Goal: Task Accomplishment & Management: Manage account settings

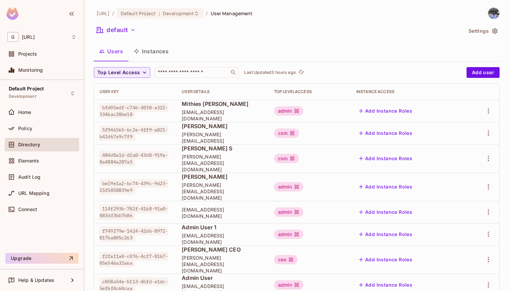
click at [194, 67] on div "​" at bounding box center [196, 72] width 84 height 11
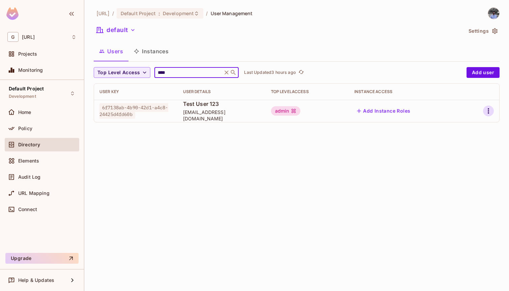
click at [486, 114] on icon "button" at bounding box center [488, 111] width 8 height 8
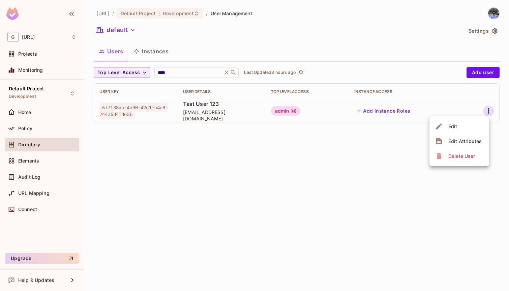
click at [455, 155] on div "Delete User" at bounding box center [461, 156] width 27 height 7
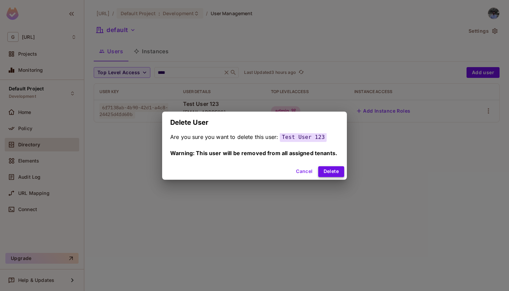
click at [332, 172] on button "Delete" at bounding box center [331, 171] width 26 height 11
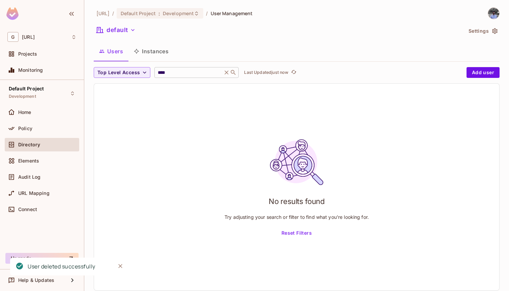
click at [207, 71] on input "****" at bounding box center [188, 72] width 64 height 7
type input "*"
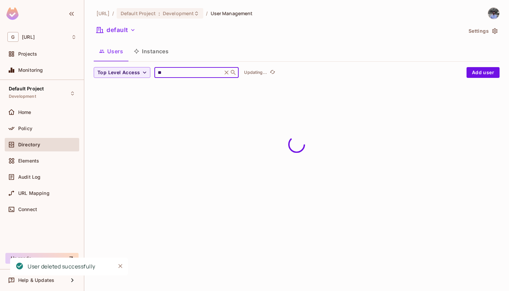
type input "*"
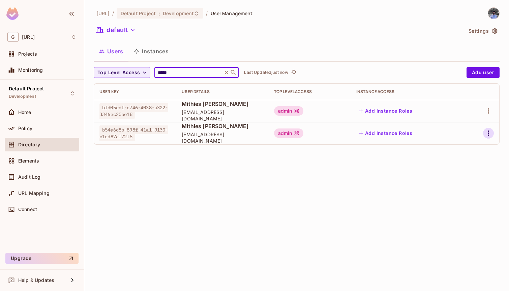
type input "*****"
click at [487, 134] on icon "button" at bounding box center [488, 133] width 8 height 8
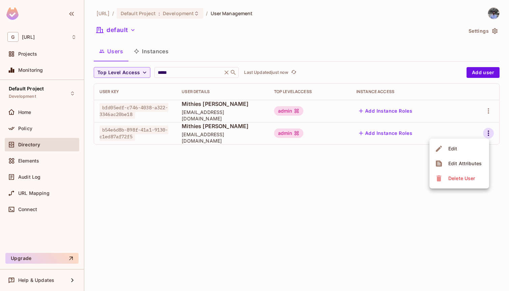
click at [464, 178] on div "Delete User" at bounding box center [461, 178] width 27 height 7
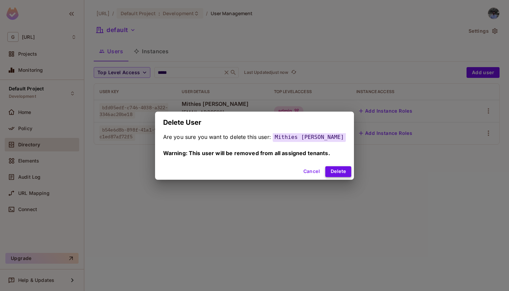
click at [334, 170] on button "Delete" at bounding box center [338, 171] width 26 height 11
